Goal: Information Seeking & Learning: Learn about a topic

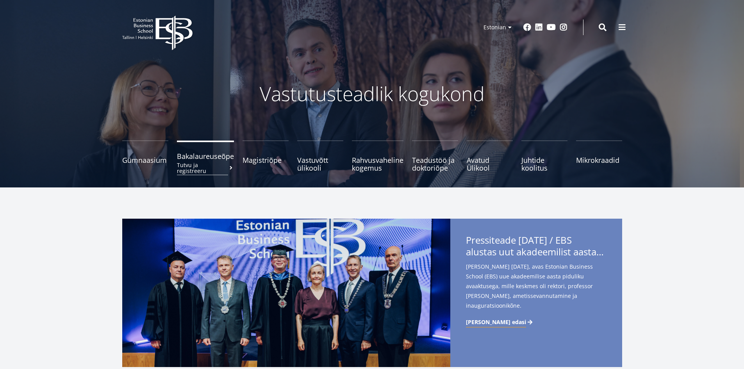
click at [179, 160] on span "Bakalaureuseõpe Tutvu ja registreeru" at bounding box center [205, 156] width 57 height 8
click at [256, 159] on span "Magistriõpe Tutvu ja registreeru" at bounding box center [266, 156] width 46 height 8
